Goal: Task Accomplishment & Management: Complete application form

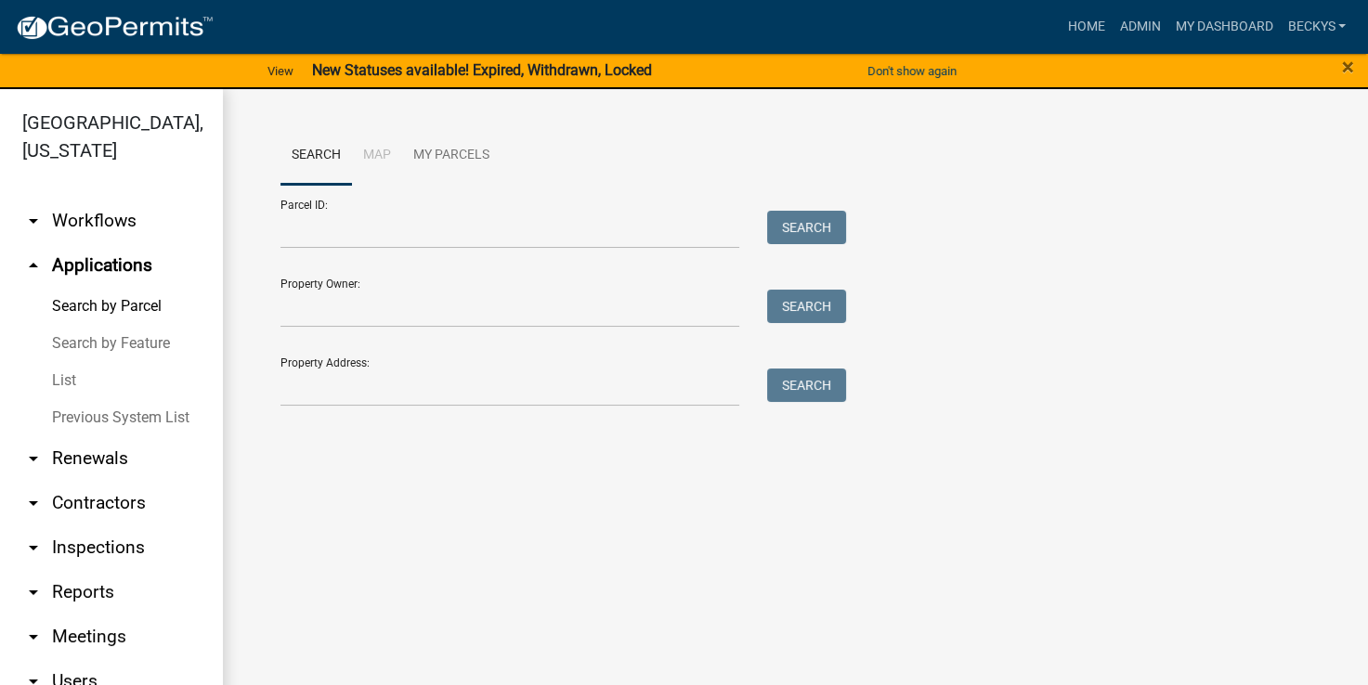
click at [70, 362] on link "List" at bounding box center [111, 380] width 223 height 37
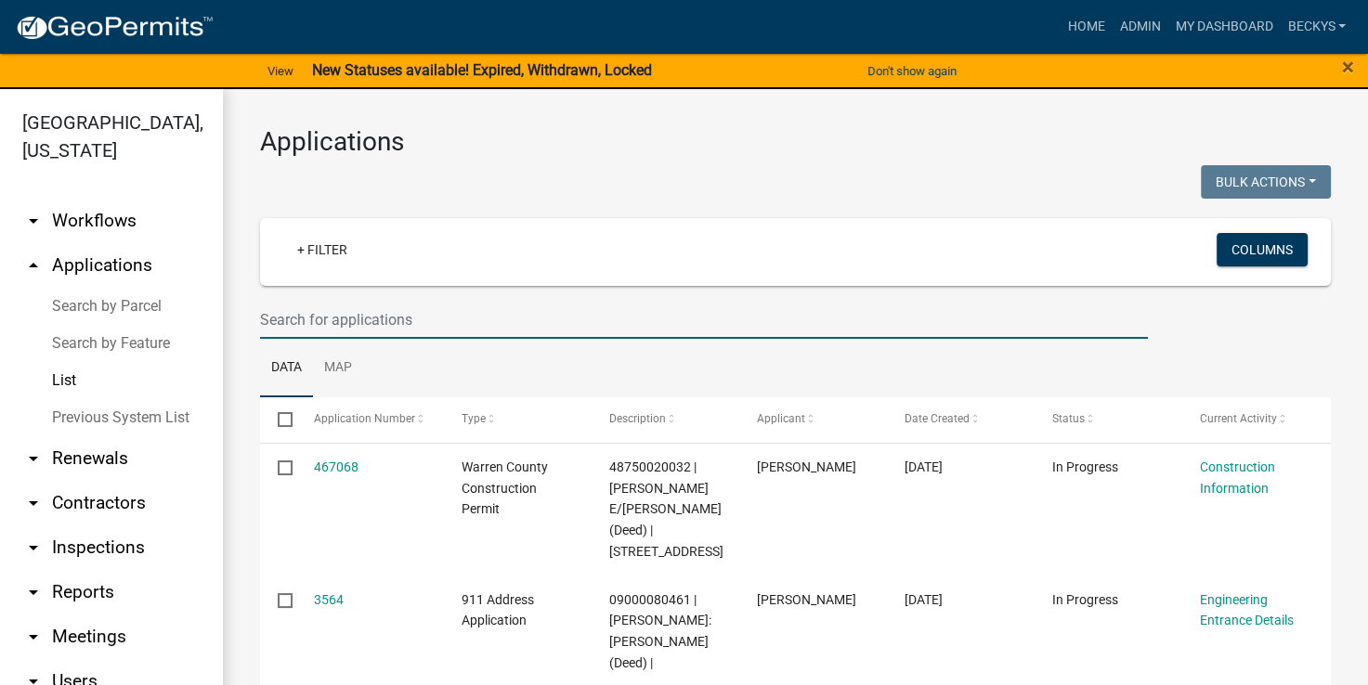
click at [278, 307] on input "text" at bounding box center [704, 320] width 888 height 38
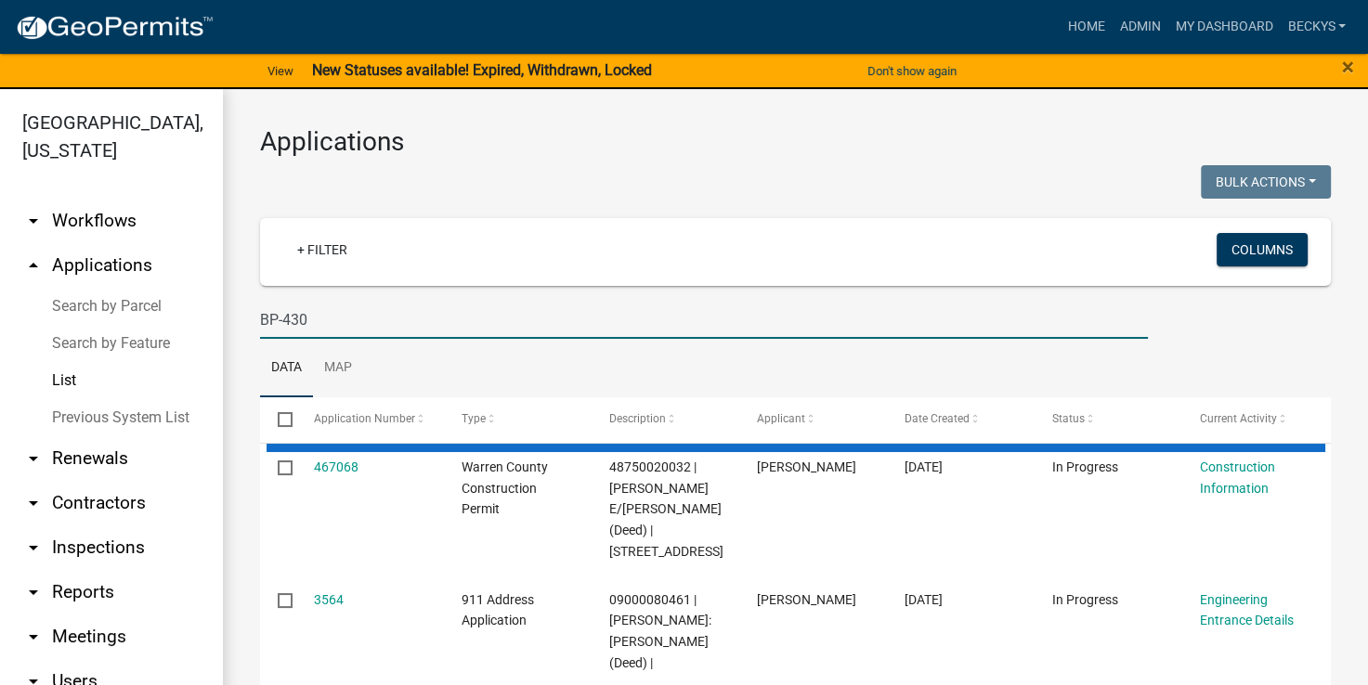
type input "BP-430"
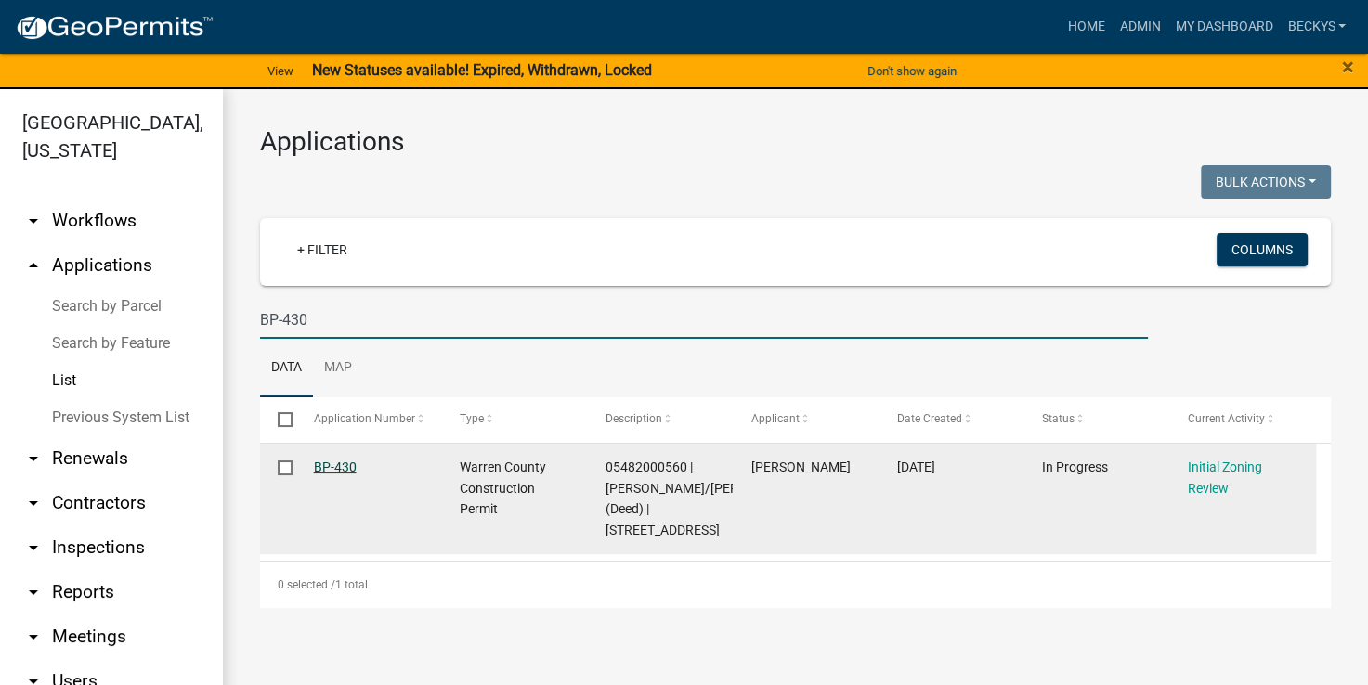
click at [338, 462] on link "BP-430" at bounding box center [335, 467] width 43 height 15
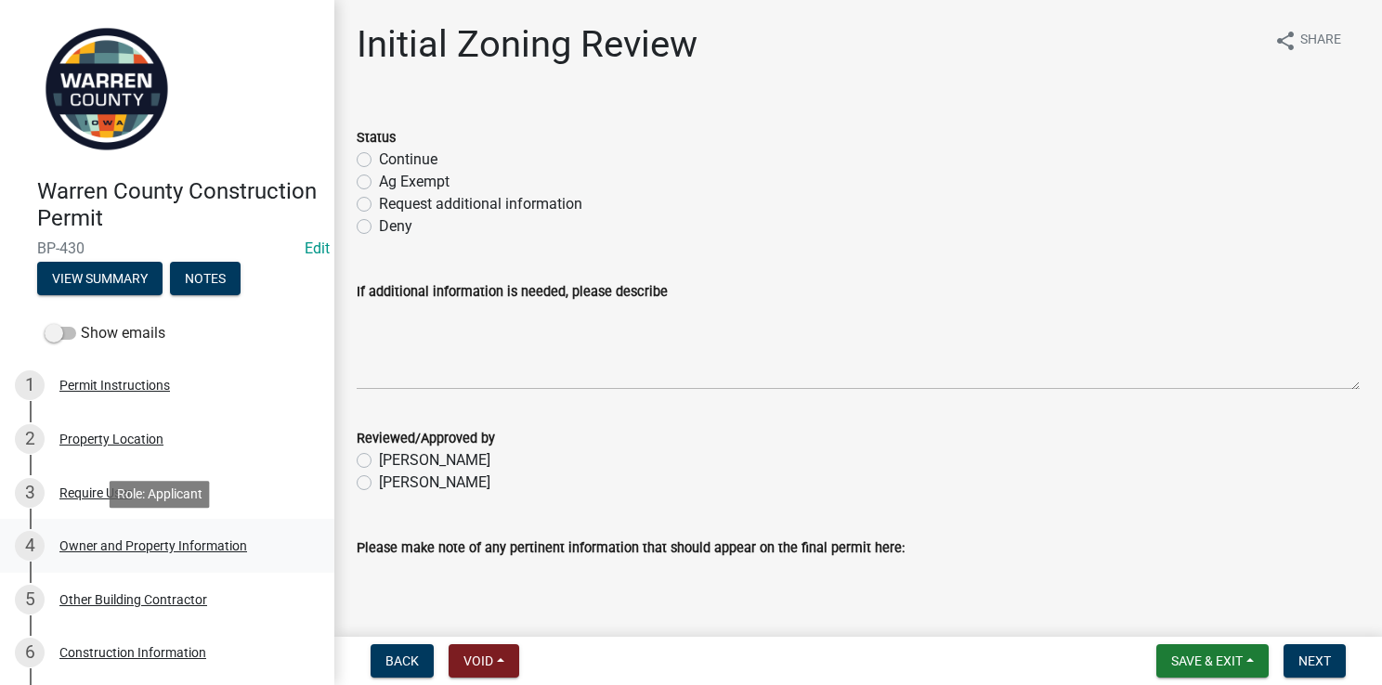
click at [163, 546] on div "Owner and Property Information" at bounding box center [153, 546] width 188 height 13
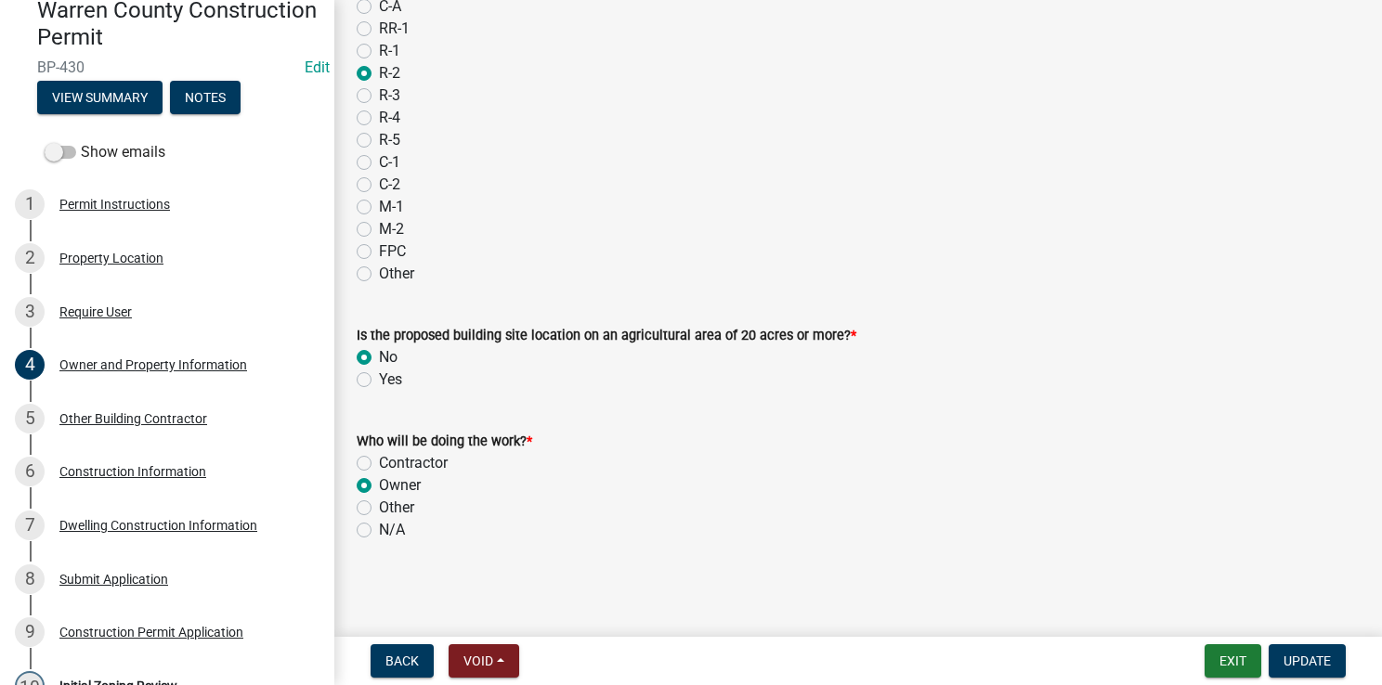
scroll to position [1648, 0]
click at [129, 471] on div "Construction Information" at bounding box center [132, 471] width 147 height 13
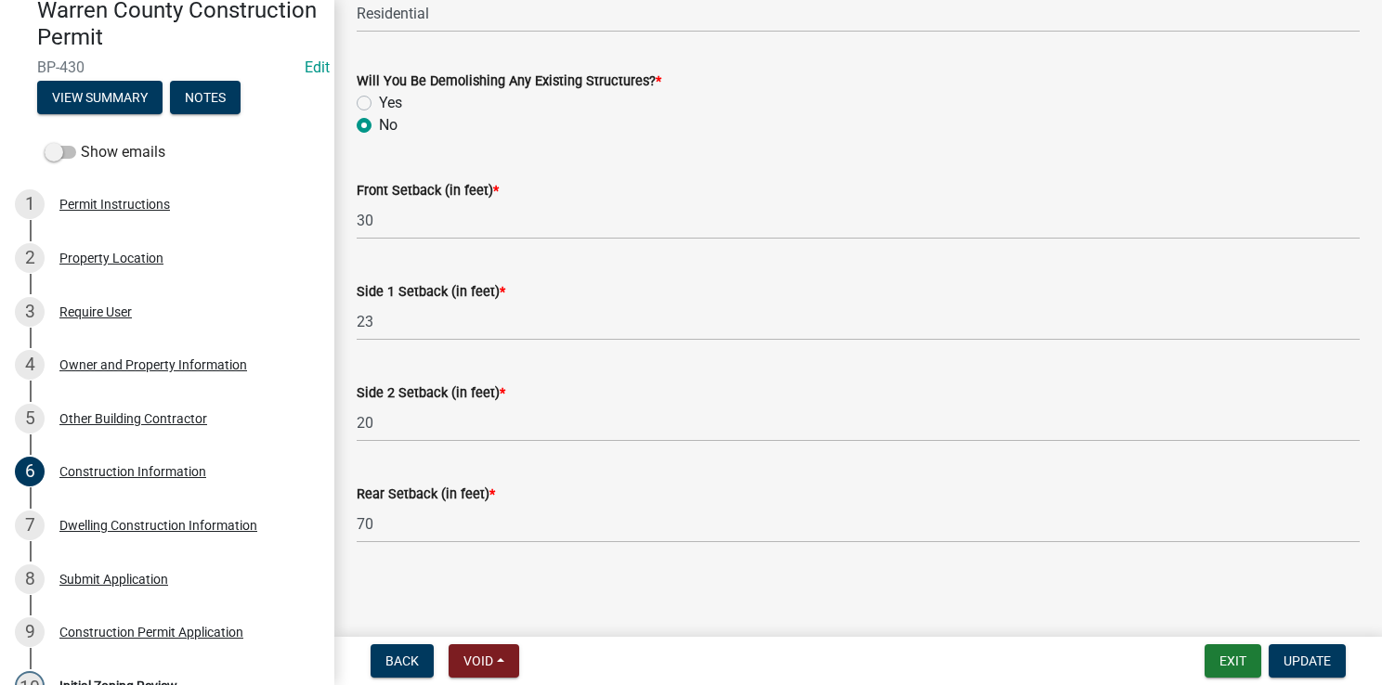
scroll to position [761, 0]
click at [171, 521] on div "Dwelling Construction Information" at bounding box center [158, 525] width 198 height 13
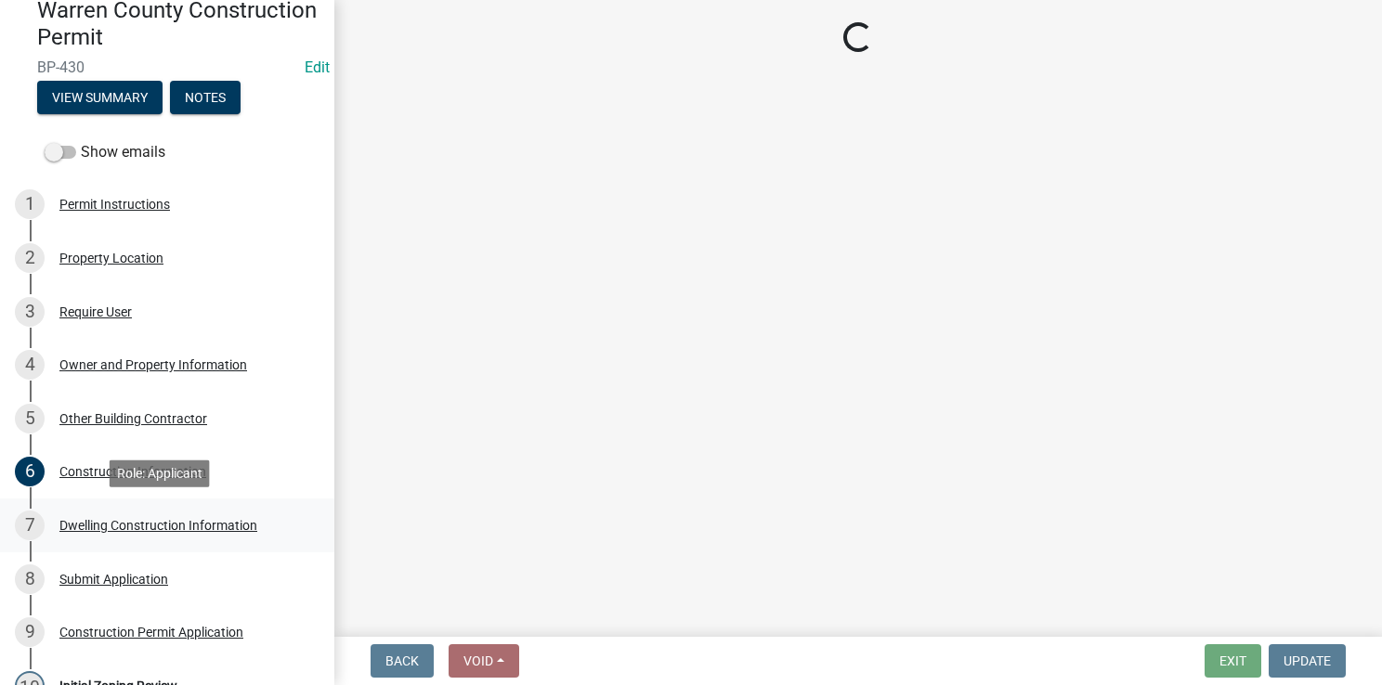
scroll to position [0, 0]
select select "6be2891c-b014-4eb5-8316-9de7191813e4"
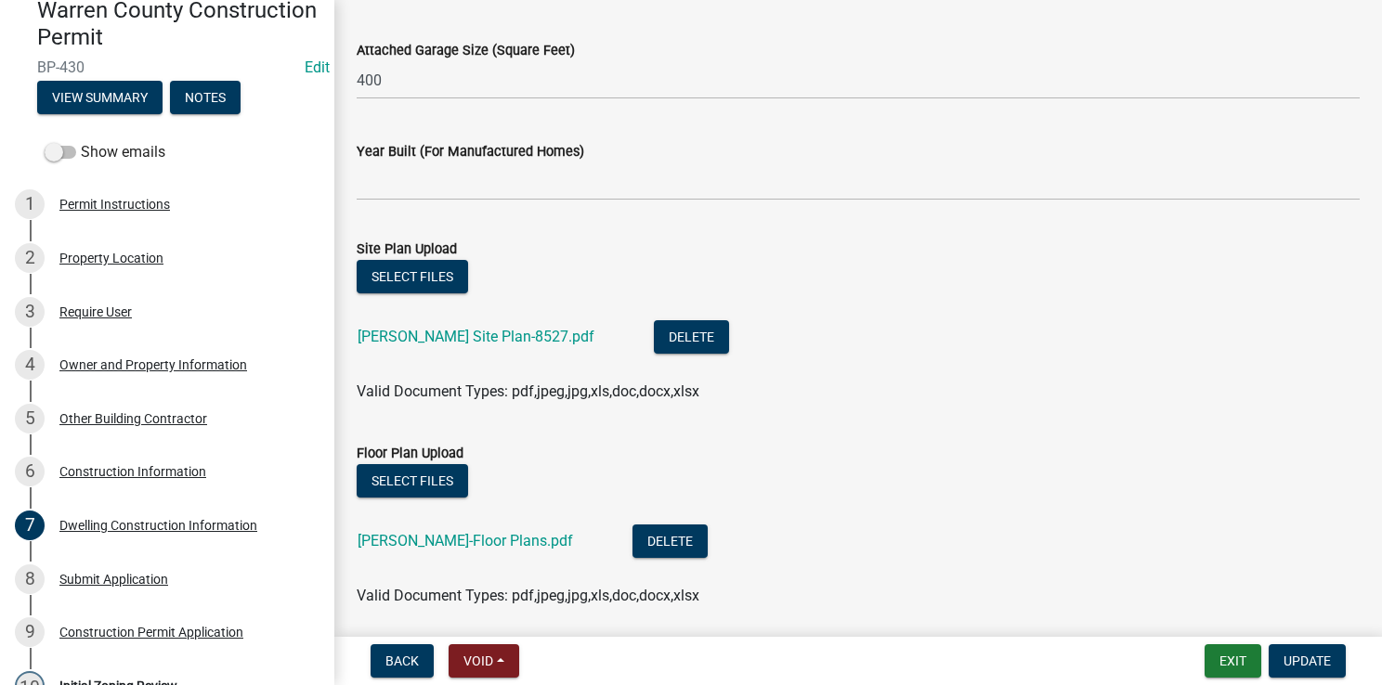
scroll to position [1198, 0]
click at [458, 342] on link "Weber Site Plan-8527.pdf" at bounding box center [476, 338] width 237 height 18
click at [429, 535] on link "Weber-Floor Plans.pdf" at bounding box center [465, 542] width 215 height 18
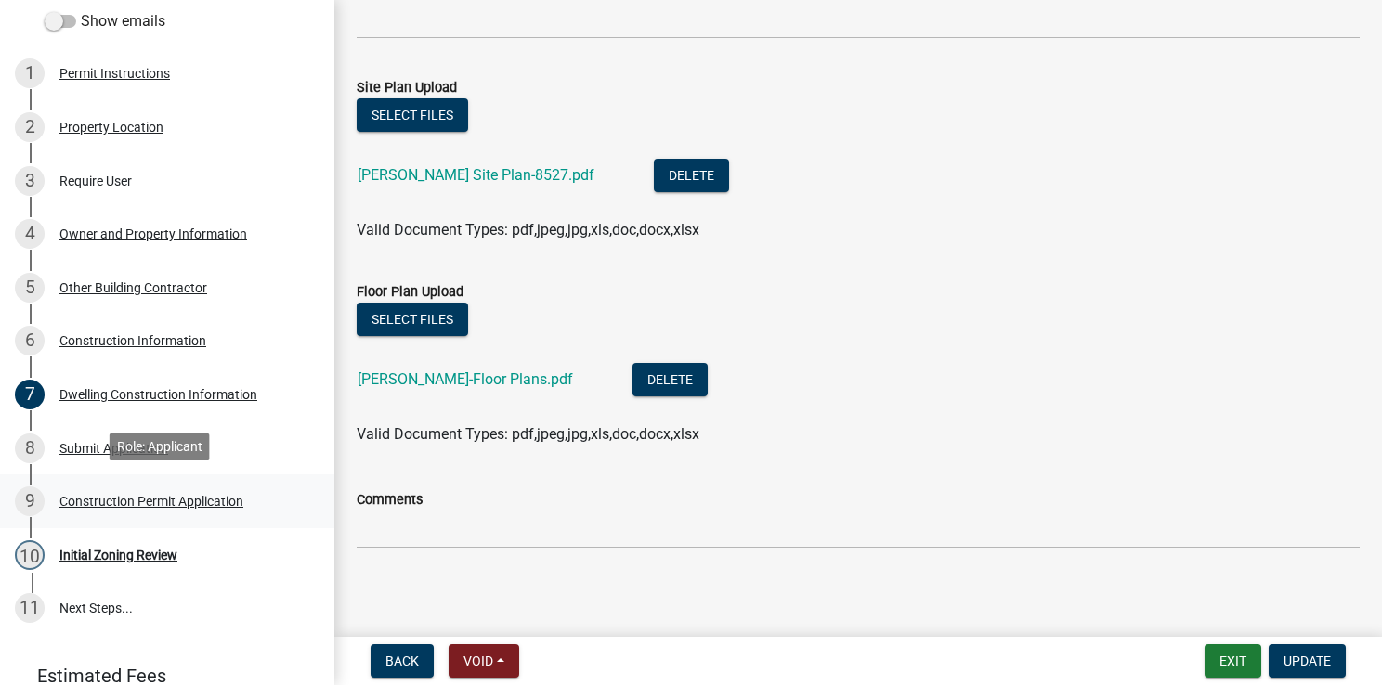
scroll to position [312, 0]
click at [124, 553] on div "Initial Zoning Review" at bounding box center [118, 555] width 118 height 13
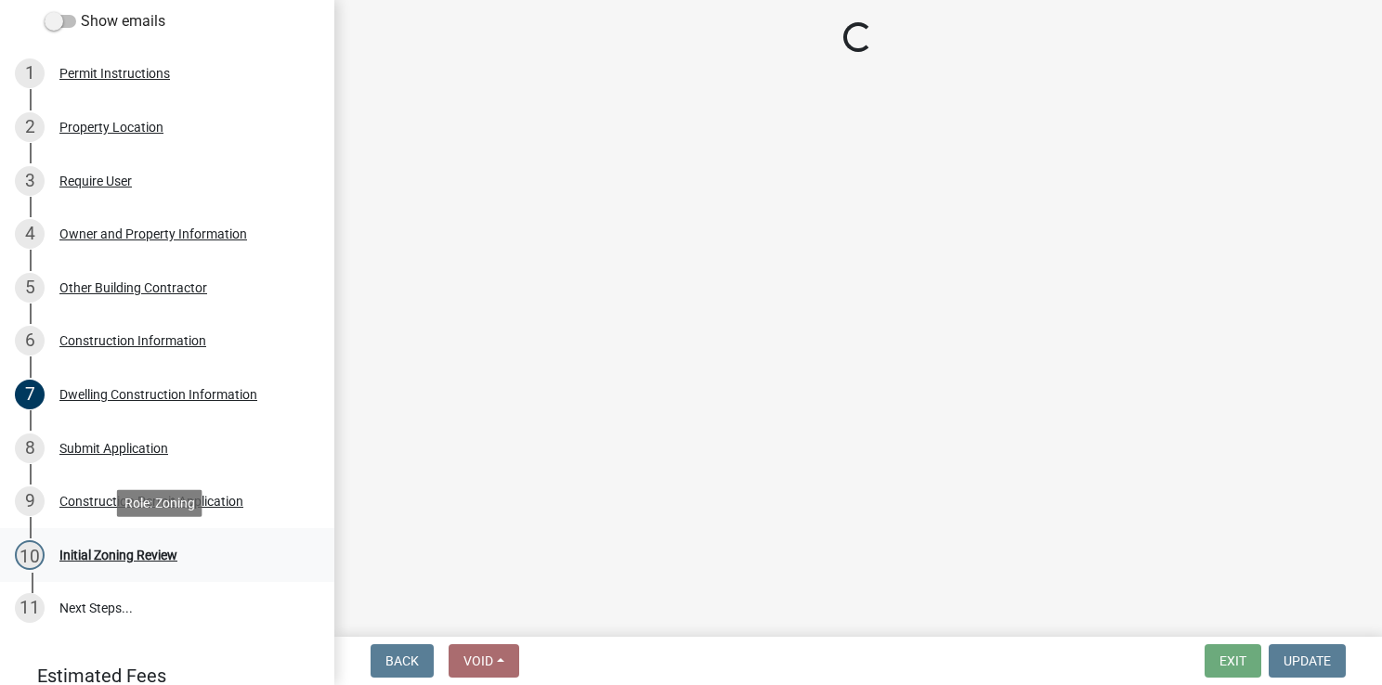
scroll to position [0, 0]
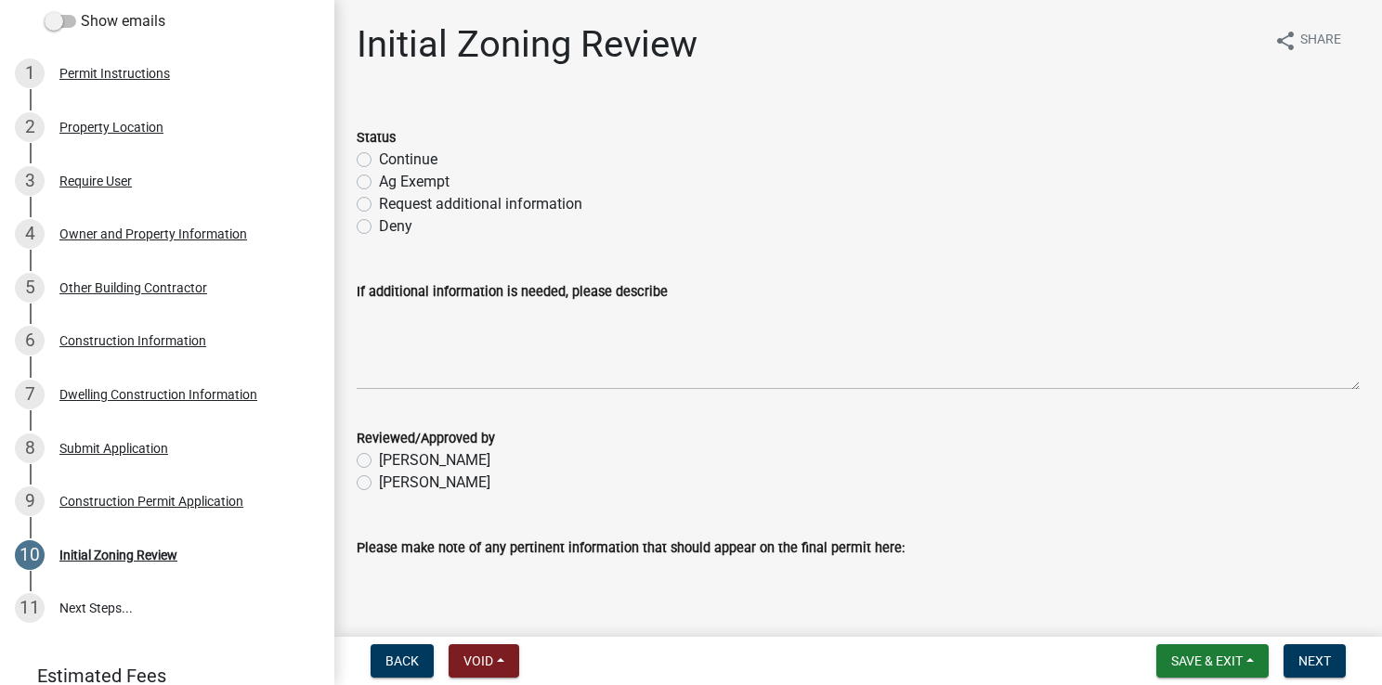
click at [379, 161] on label "Continue" at bounding box center [408, 160] width 59 height 22
click at [379, 161] on input "Continue" at bounding box center [385, 155] width 12 height 12
radio input "true"
click at [379, 488] on label "Becky Schultz" at bounding box center [434, 483] width 111 height 22
click at [379, 484] on input "Becky Schultz" at bounding box center [385, 478] width 12 height 12
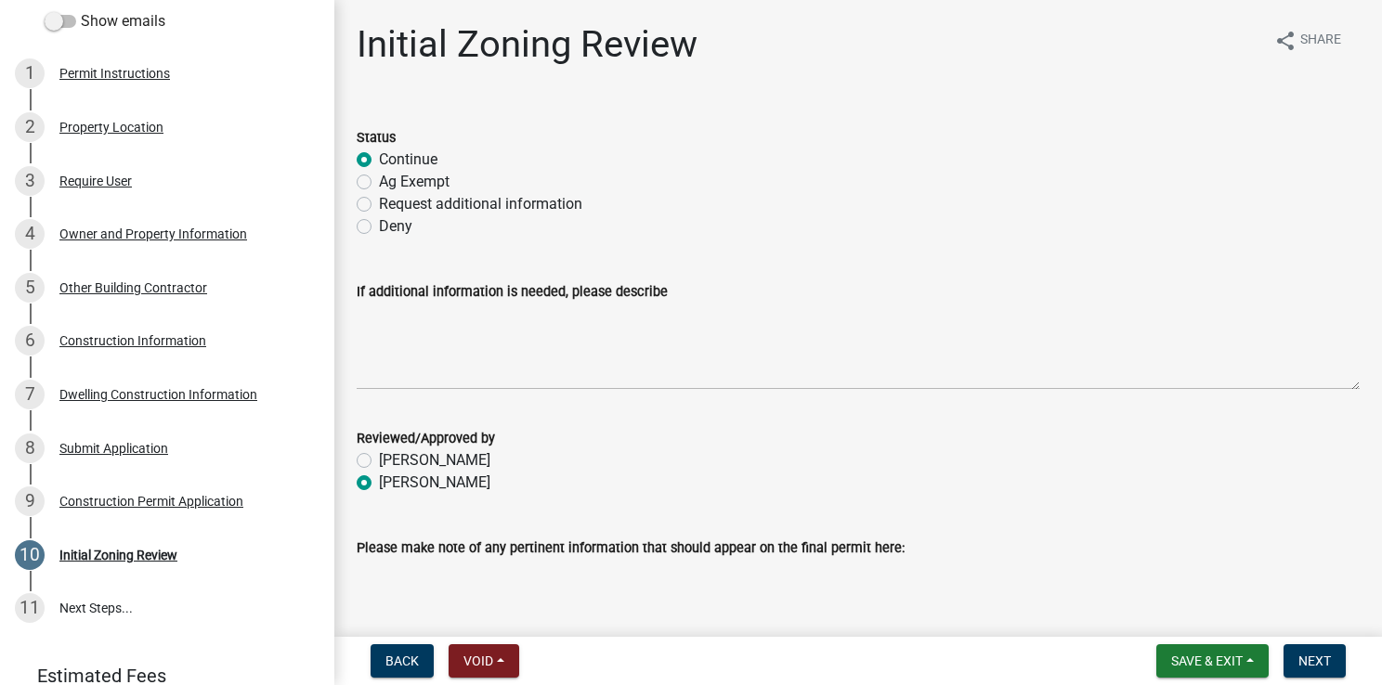
radio input "true"
click at [1326, 657] on span "Next" at bounding box center [1314, 661] width 33 height 15
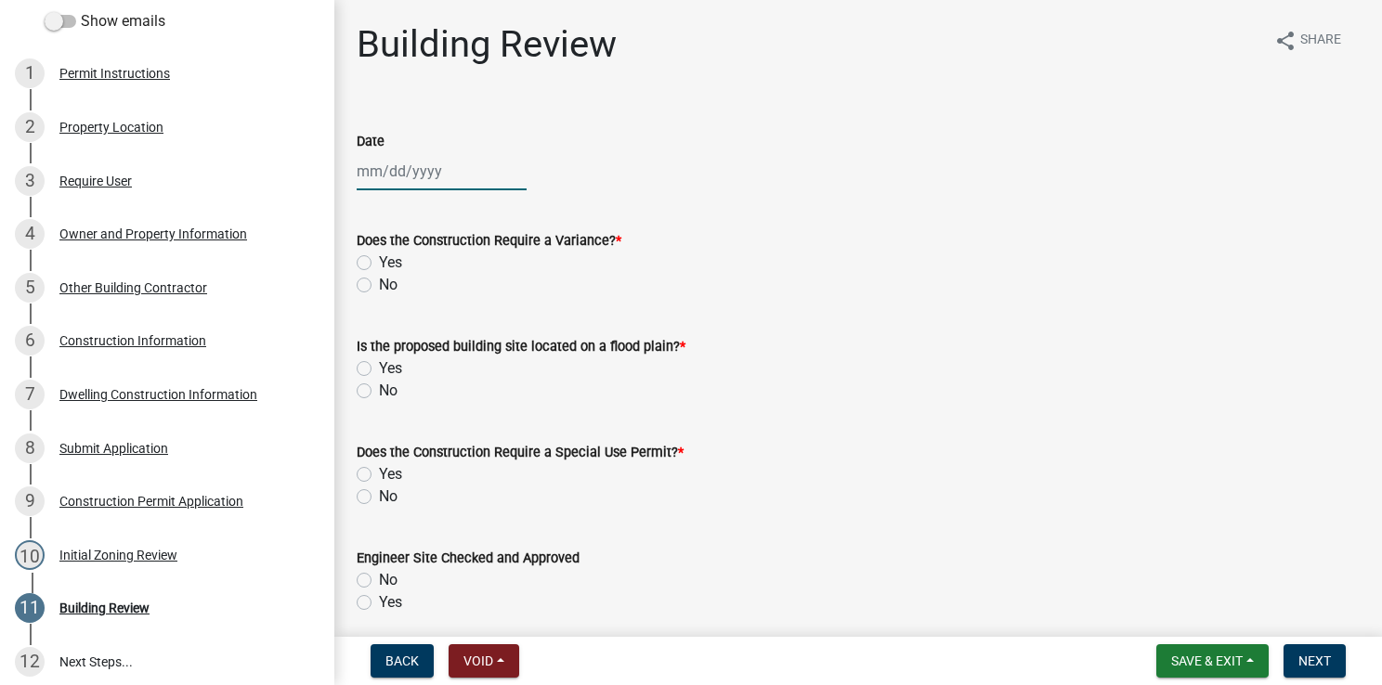
click at [440, 169] on div at bounding box center [442, 171] width 170 height 38
select select "8"
select select "2025"
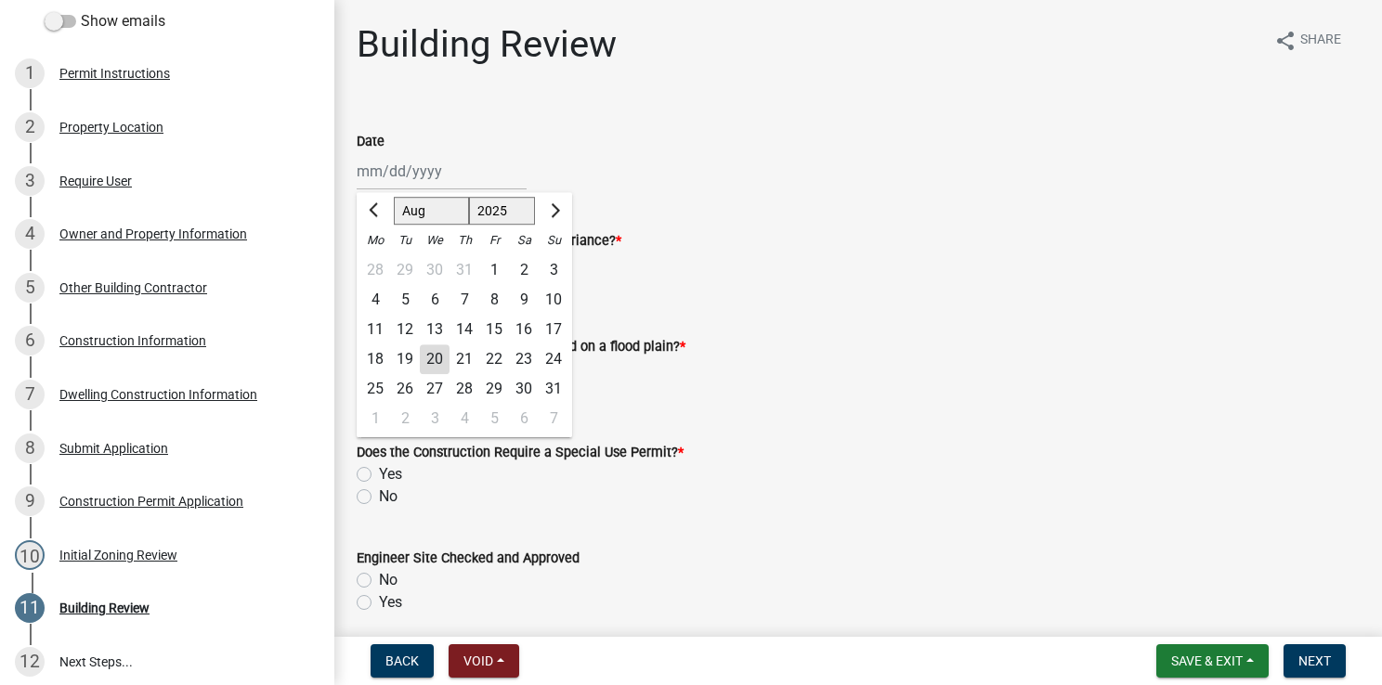
click at [436, 358] on div "20" at bounding box center [435, 360] width 30 height 30
type input "08/20/2025"
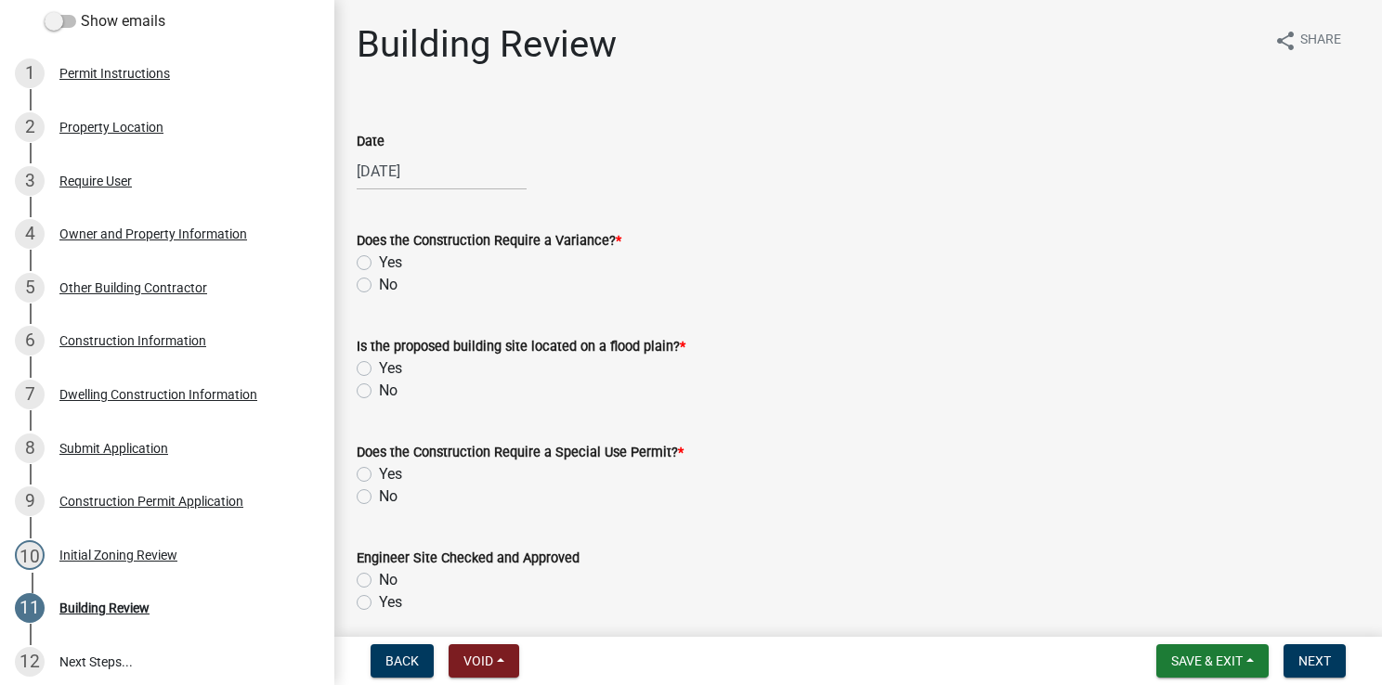
click at [379, 283] on label "No" at bounding box center [388, 285] width 19 height 22
click at [379, 283] on input "No" at bounding box center [385, 280] width 12 height 12
radio input "true"
click at [379, 393] on label "No" at bounding box center [388, 391] width 19 height 22
click at [379, 392] on input "No" at bounding box center [385, 386] width 12 height 12
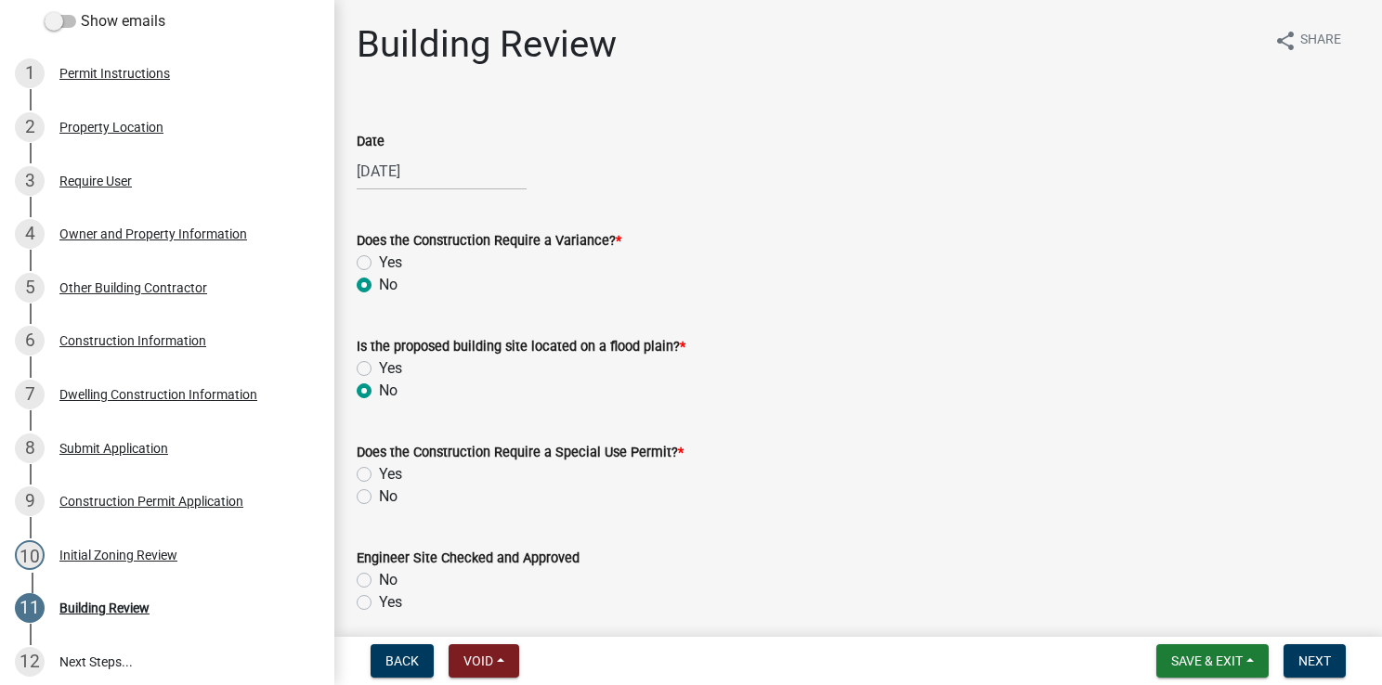
radio input "true"
click at [379, 501] on label "No" at bounding box center [388, 497] width 19 height 22
click at [379, 498] on input "No" at bounding box center [385, 492] width 12 height 12
radio input "true"
click at [379, 609] on label "Yes" at bounding box center [390, 603] width 23 height 22
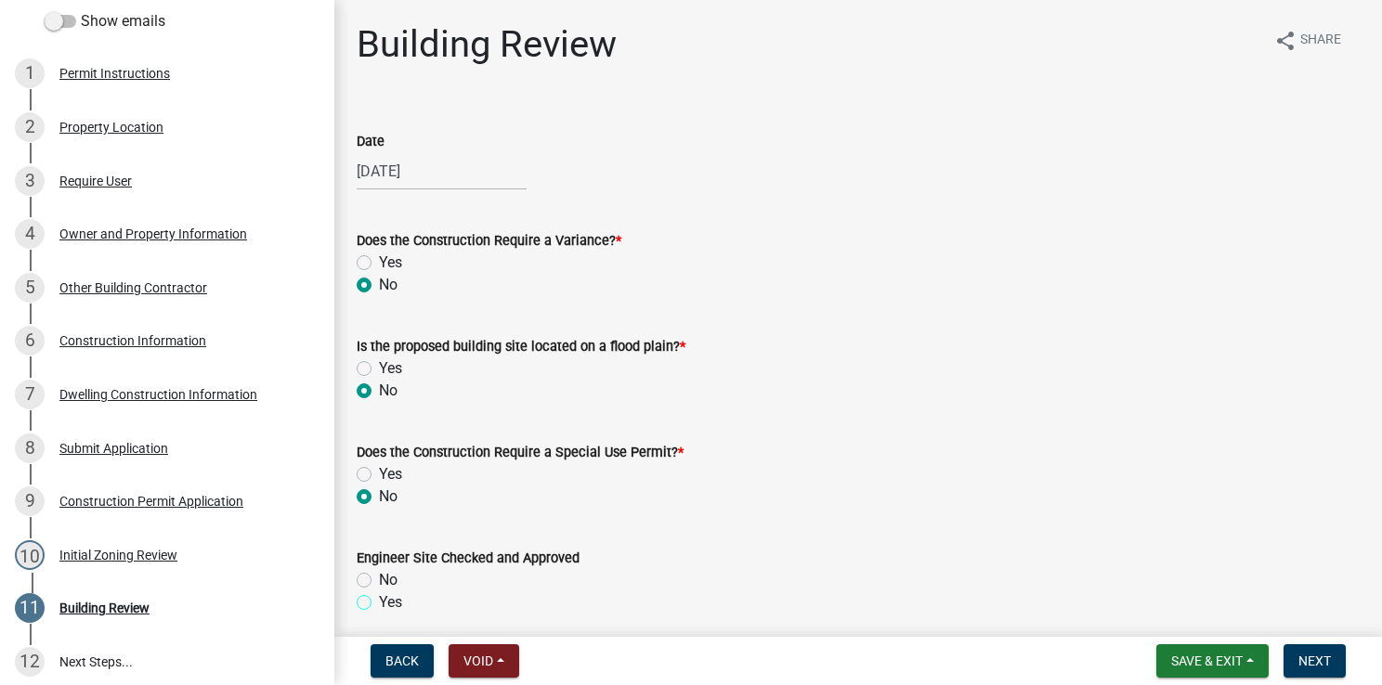
click at [379, 604] on input "Yes" at bounding box center [385, 598] width 12 height 12
radio input "true"
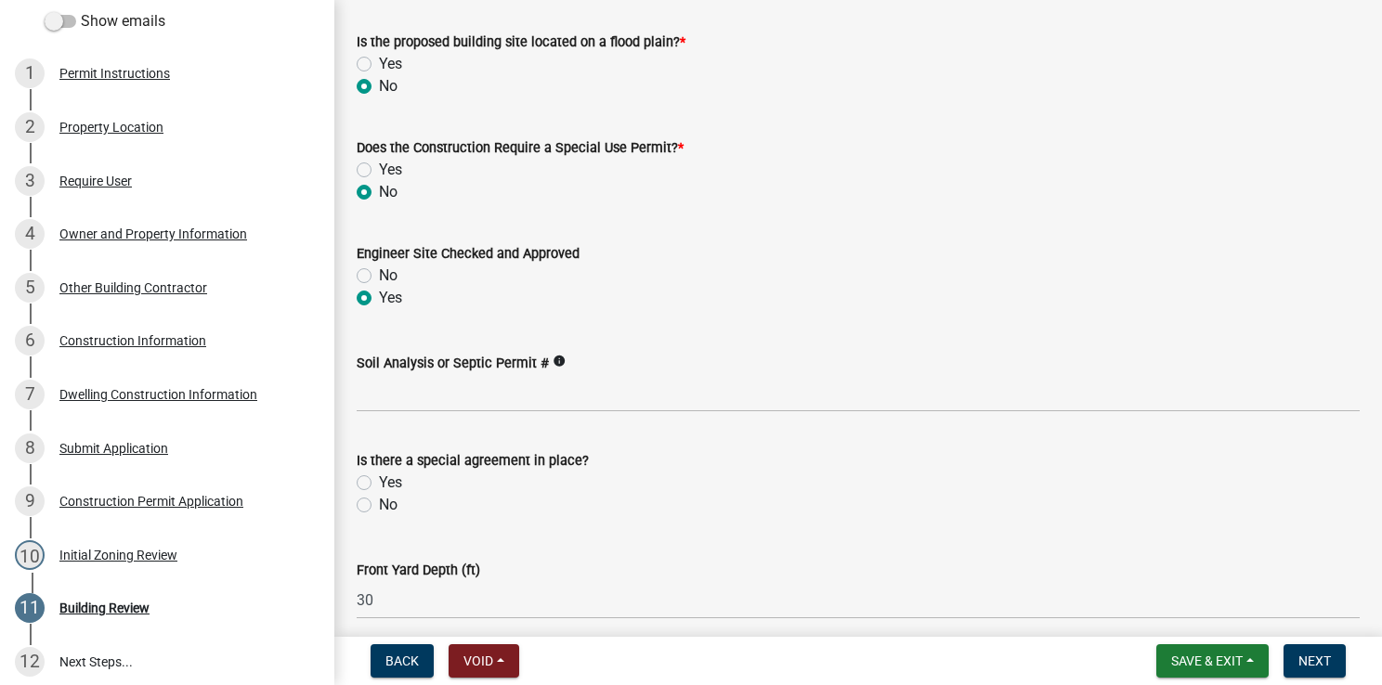
scroll to position [304, 0]
click at [368, 514] on div "No" at bounding box center [858, 506] width 1003 height 22
click at [379, 507] on label "No" at bounding box center [388, 506] width 19 height 22
click at [379, 507] on input "No" at bounding box center [385, 501] width 12 height 12
radio input "true"
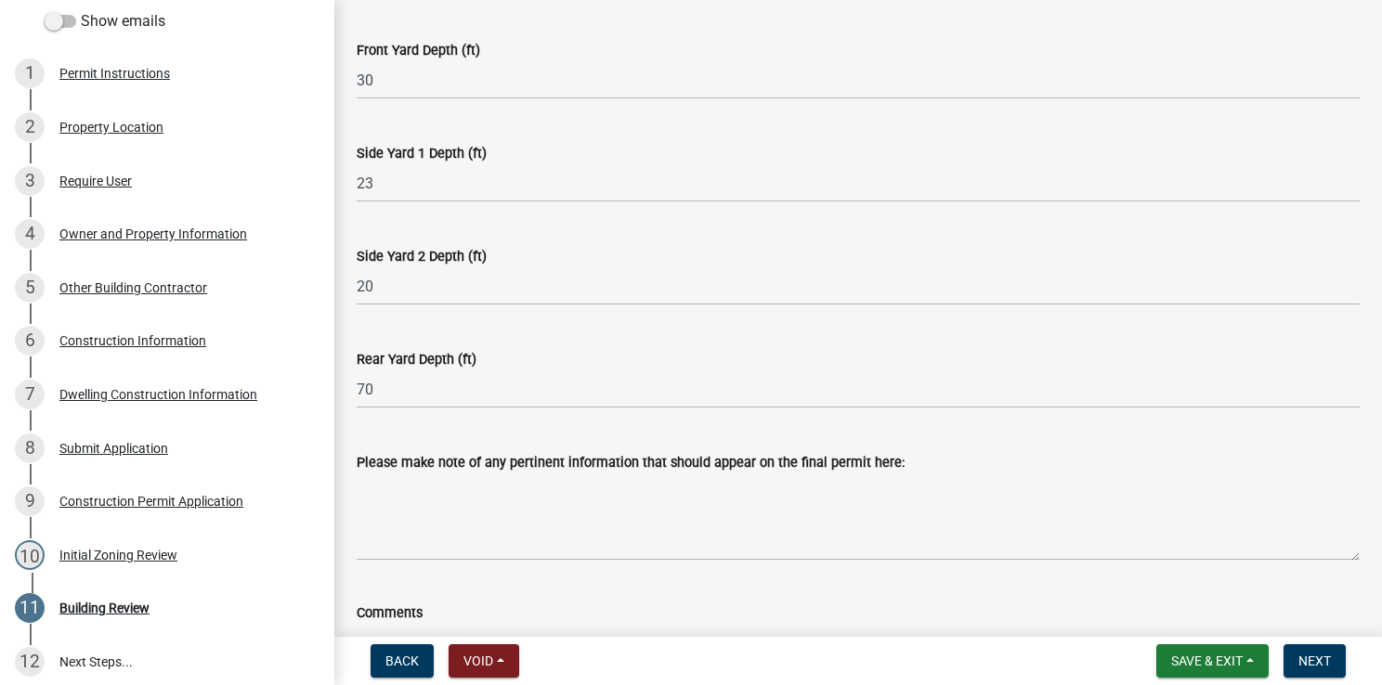
scroll to position [825, 0]
click at [1307, 656] on span "Next" at bounding box center [1314, 661] width 33 height 15
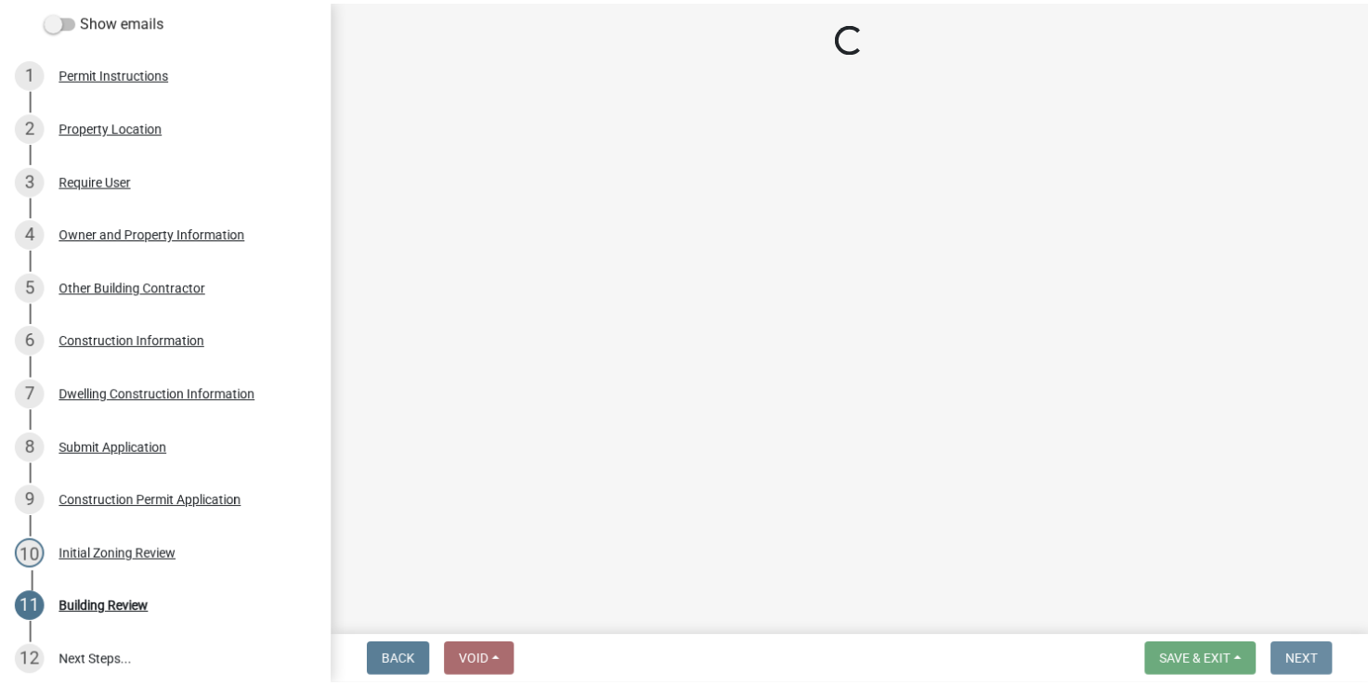
scroll to position [0, 0]
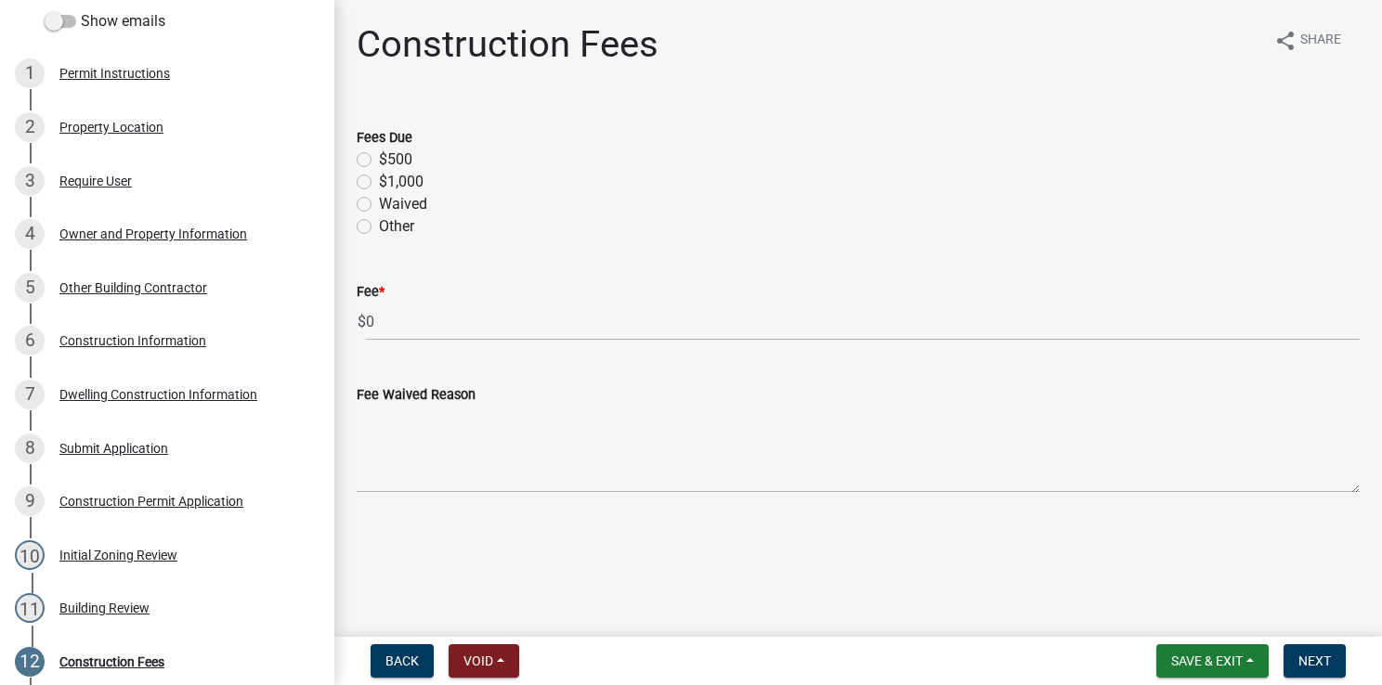
click at [379, 163] on label "$500" at bounding box center [395, 160] width 33 height 22
click at [379, 161] on input "$500" at bounding box center [385, 155] width 12 height 12
radio input "true"
click at [1307, 670] on button "Next" at bounding box center [1314, 660] width 62 height 33
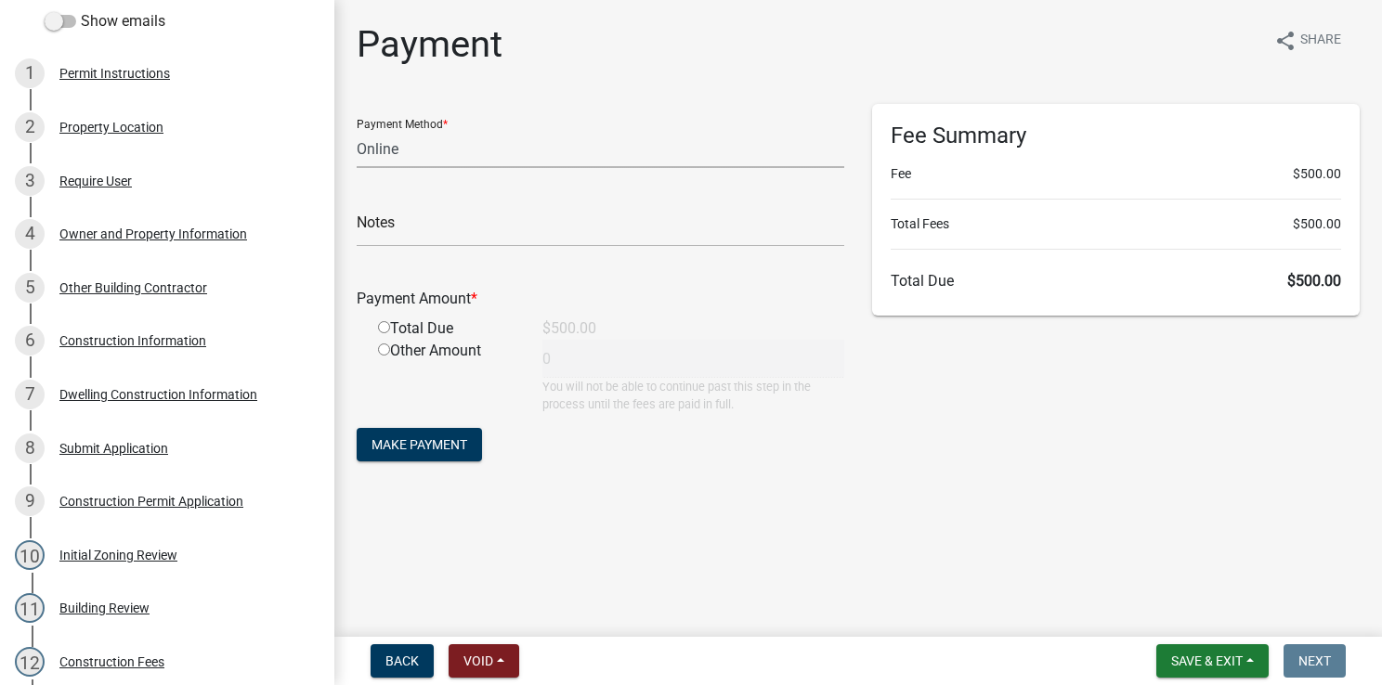
click at [379, 150] on select "Credit Card POS Check Cash Online" at bounding box center [601, 149] width 488 height 38
select select "1: 0"
click at [357, 130] on select "Credit Card POS Check Cash Online" at bounding box center [601, 149] width 488 height 38
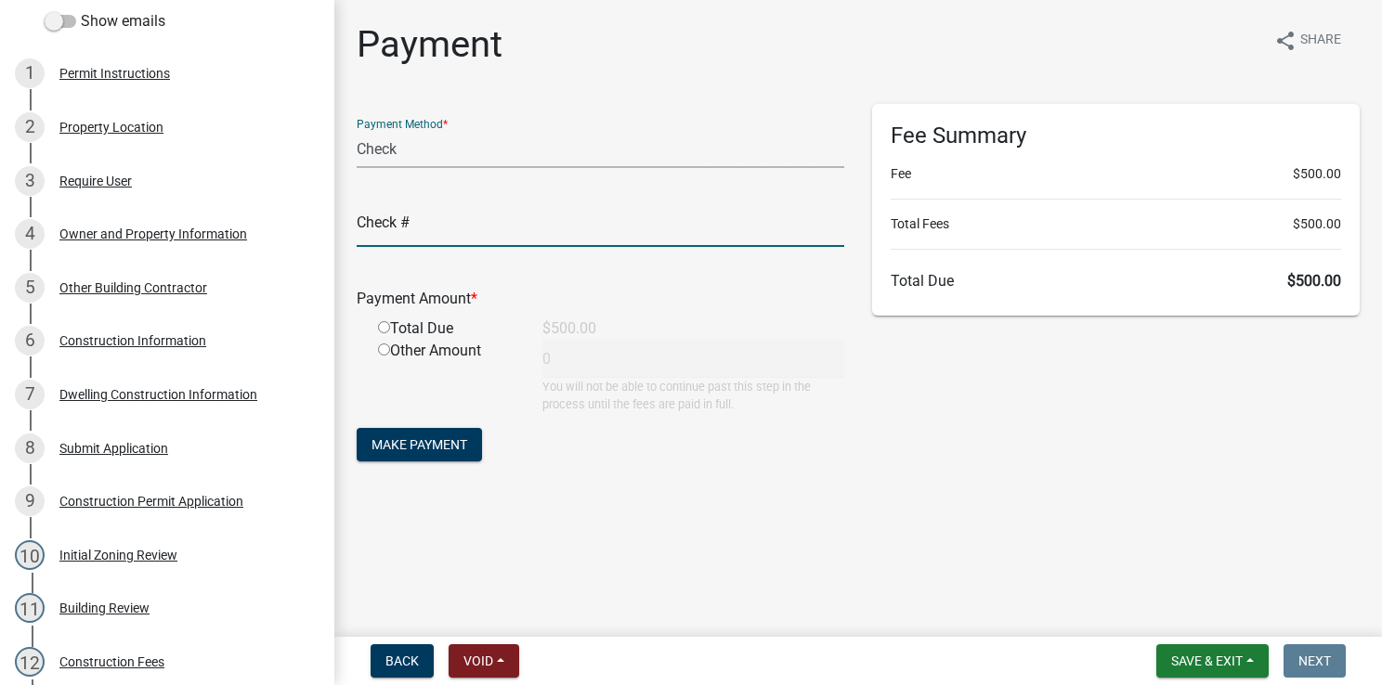
click at [385, 229] on input "text" at bounding box center [601, 228] width 488 height 38
type input "11072"
click at [383, 329] on input "radio" at bounding box center [384, 327] width 12 height 12
radio input "true"
type input "500"
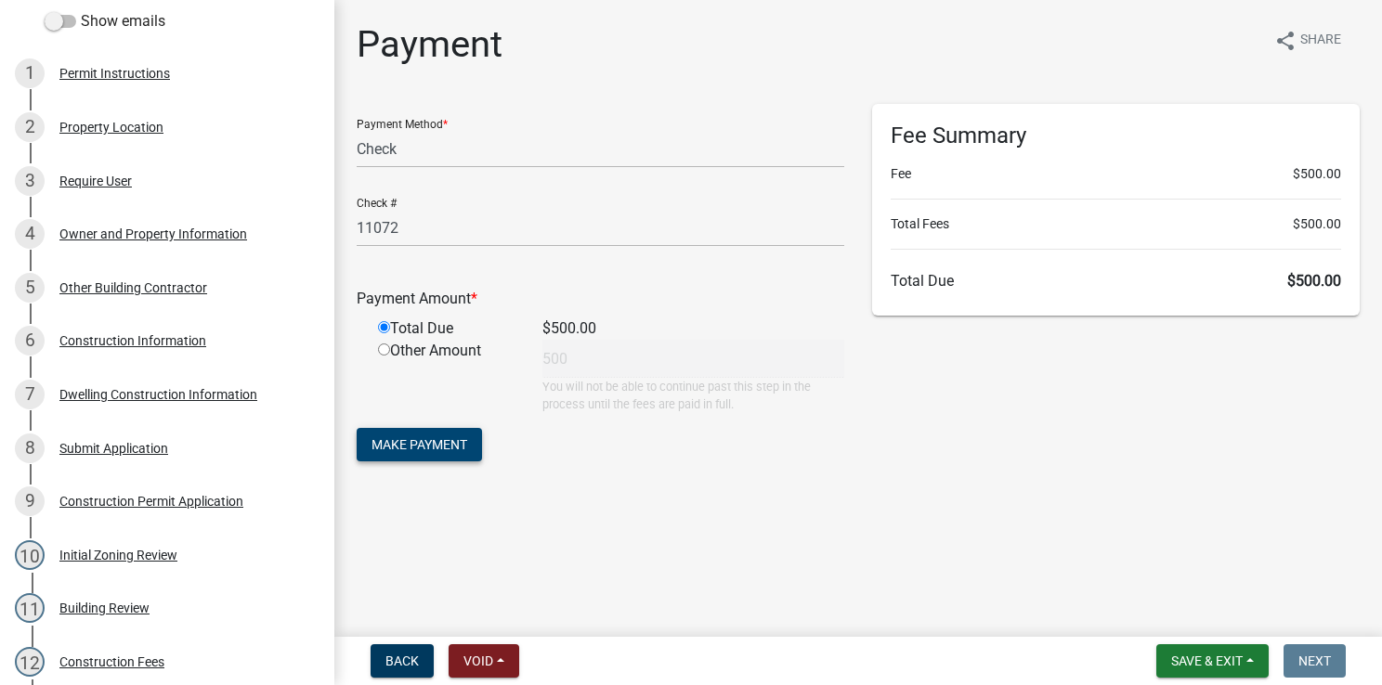
click at [449, 445] on span "Make Payment" at bounding box center [419, 444] width 96 height 15
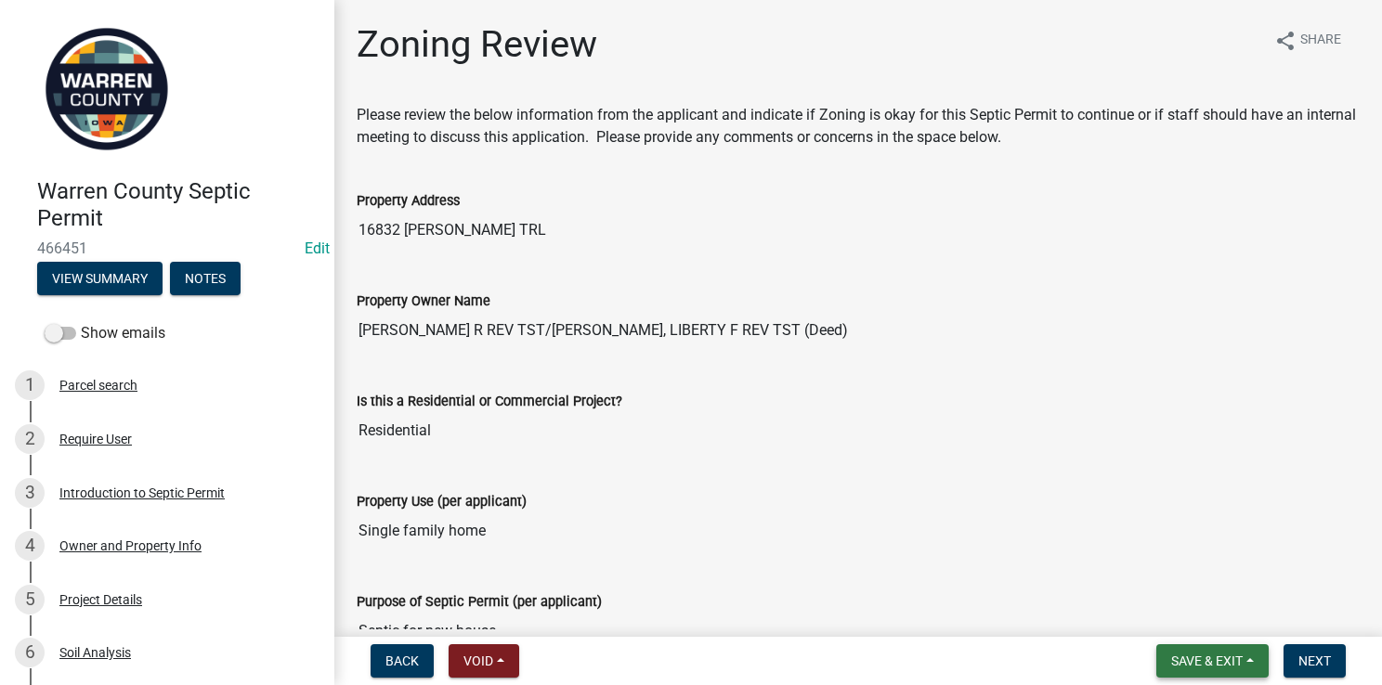
click at [1213, 659] on span "Save & Exit" at bounding box center [1207, 661] width 72 height 15
click at [1166, 619] on button "Save & Exit" at bounding box center [1194, 613] width 149 height 45
